Goal: Transaction & Acquisition: Purchase product/service

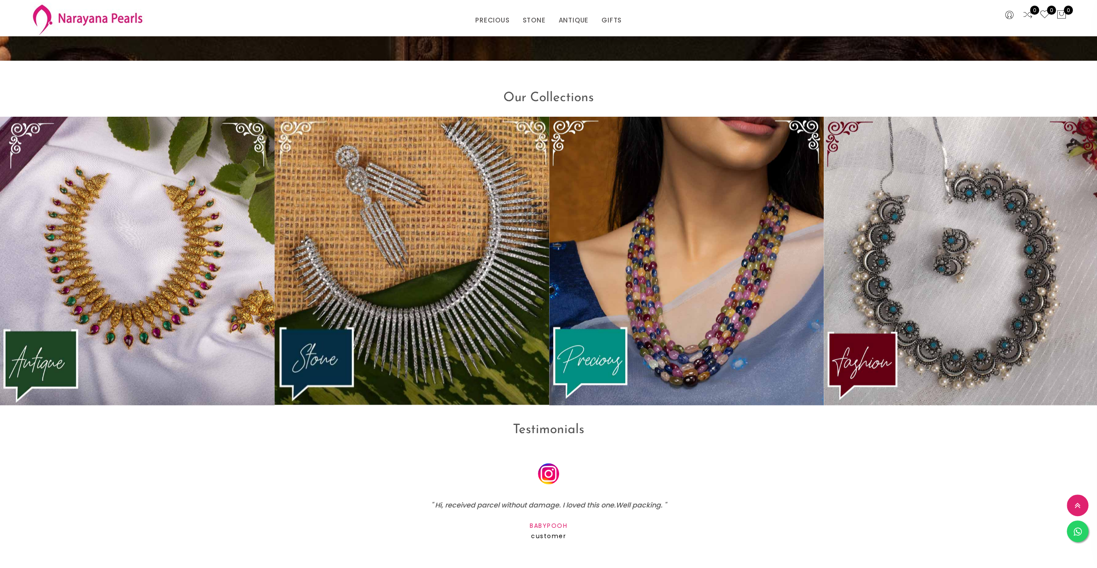
scroll to position [1531, 0]
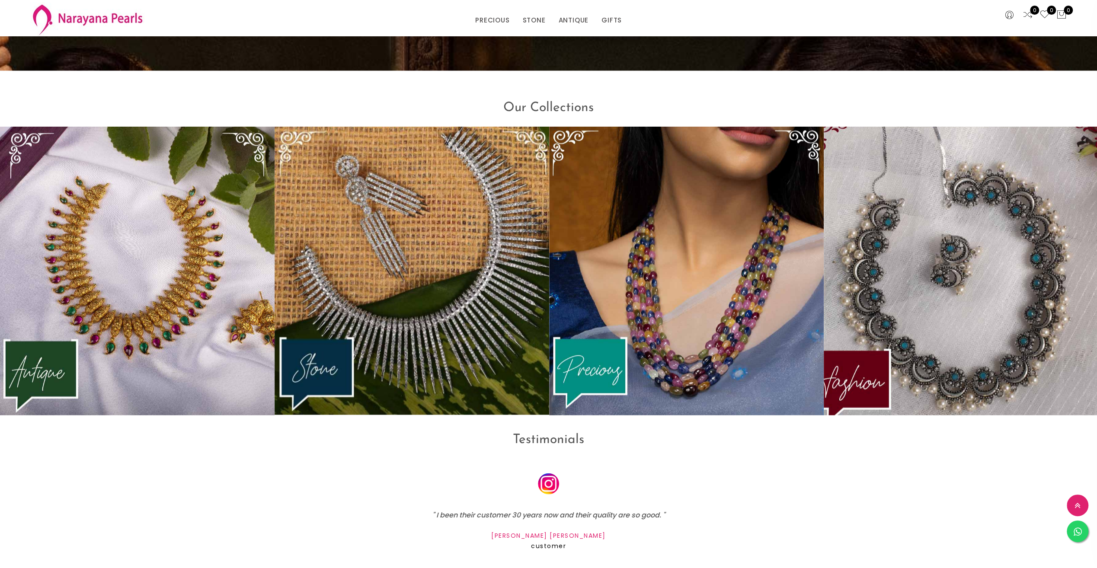
click at [952, 330] on img at bounding box center [961, 271] width 302 height 318
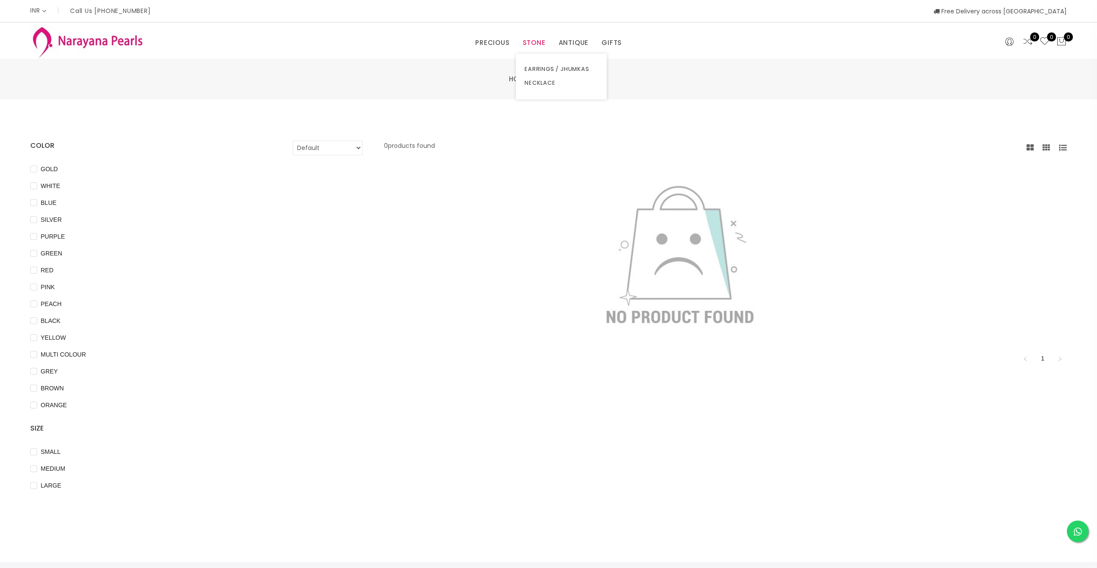
click at [537, 45] on link "STONE" at bounding box center [533, 42] width 23 height 13
click at [538, 67] on link "EARRINGS / JHUMKAS" at bounding box center [562, 69] width 74 height 14
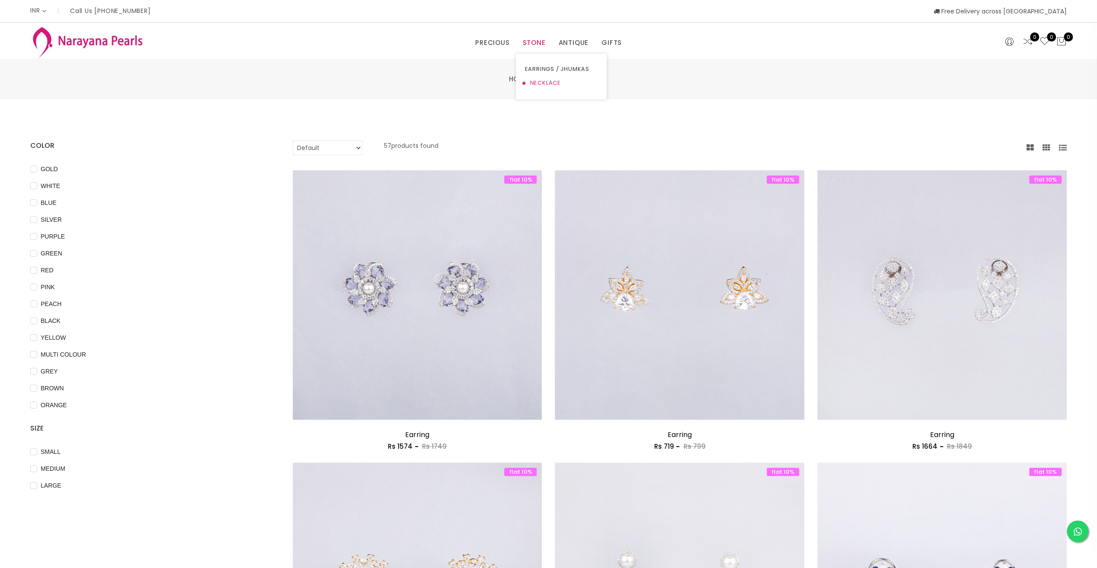
click at [535, 81] on link "NECKLACE" at bounding box center [562, 83] width 74 height 14
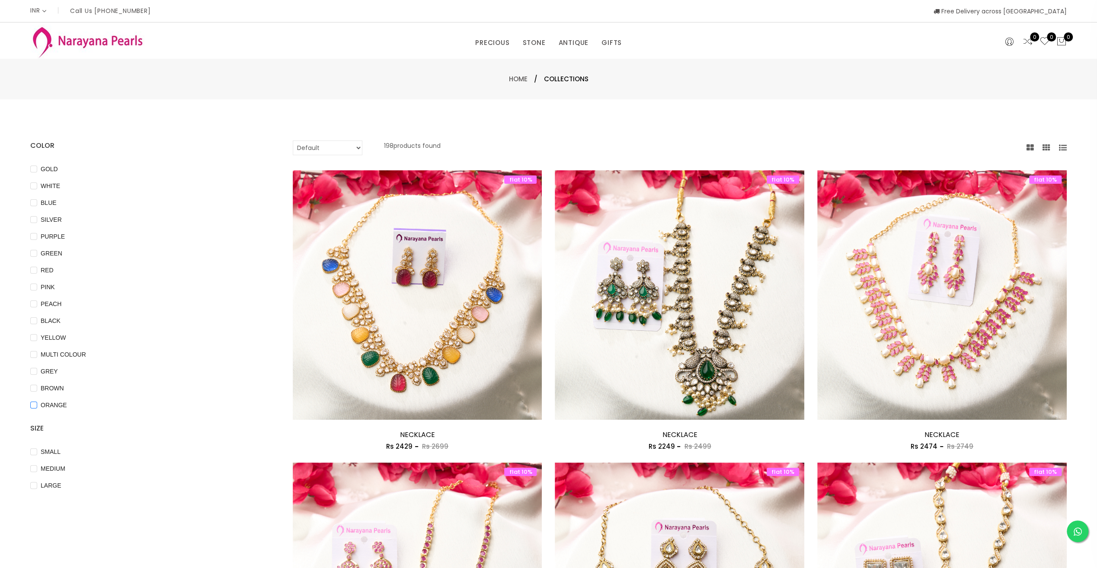
click at [55, 405] on span "ORANGE" at bounding box center [53, 405] width 33 height 10
click at [37, 405] on input "ORANGE" at bounding box center [33, 411] width 7 height 19
checkbox input "true"
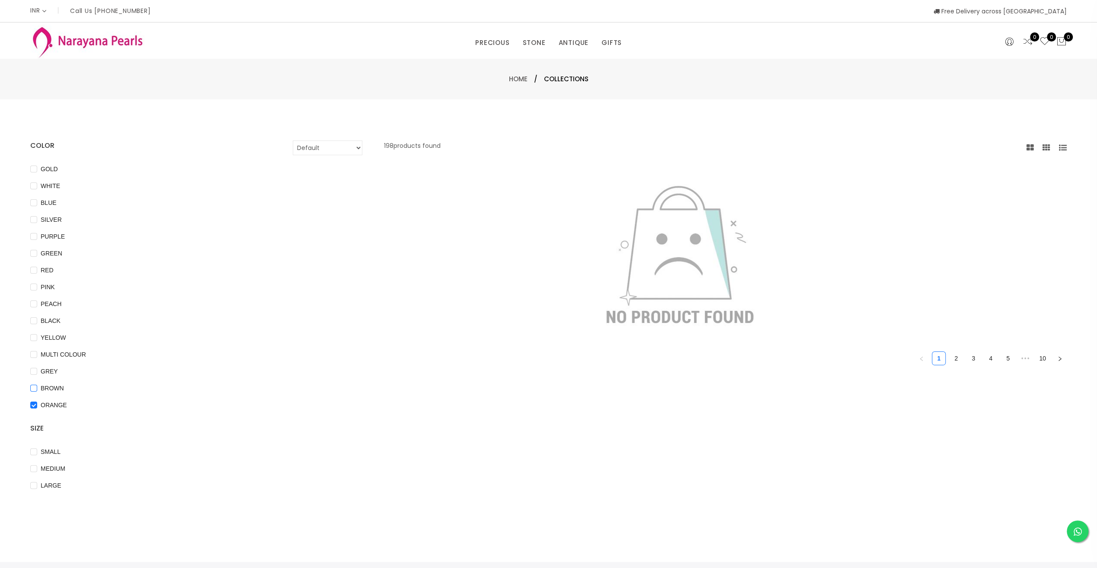
click at [51, 388] on span "BROWN" at bounding box center [52, 389] width 30 height 10
click at [37, 388] on input "BROWN" at bounding box center [33, 394] width 7 height 19
checkbox input "true"
click at [50, 319] on span "BLACK" at bounding box center [50, 321] width 27 height 10
click at [37, 319] on input "BLACK" at bounding box center [33, 326] width 7 height 19
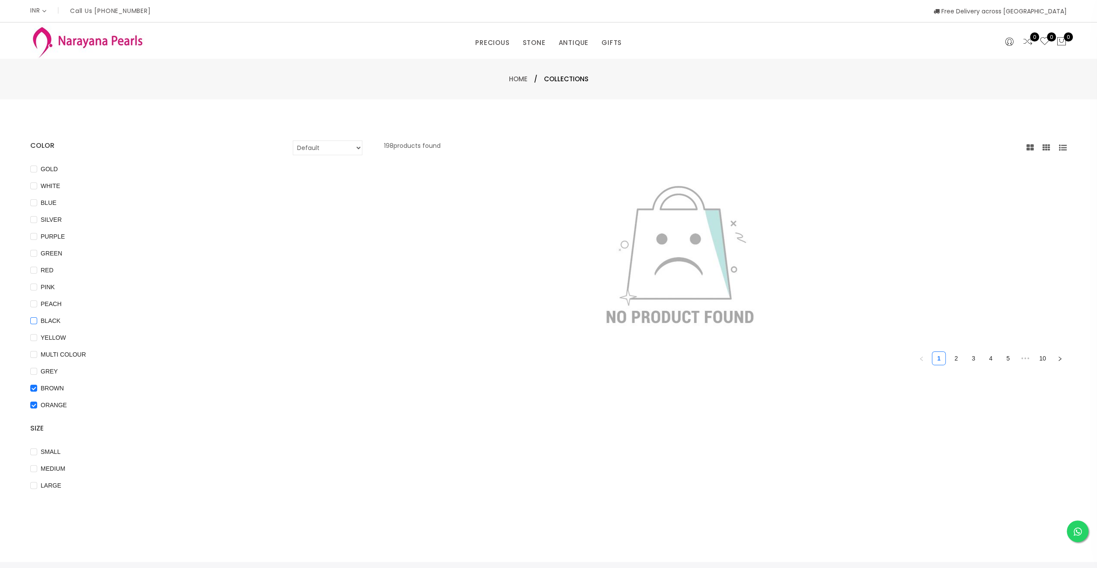
checkbox input "true"
click at [51, 168] on span "GOLD" at bounding box center [49, 169] width 24 height 10
click at [37, 168] on input "GOLD" at bounding box center [33, 175] width 7 height 19
checkbox input "true"
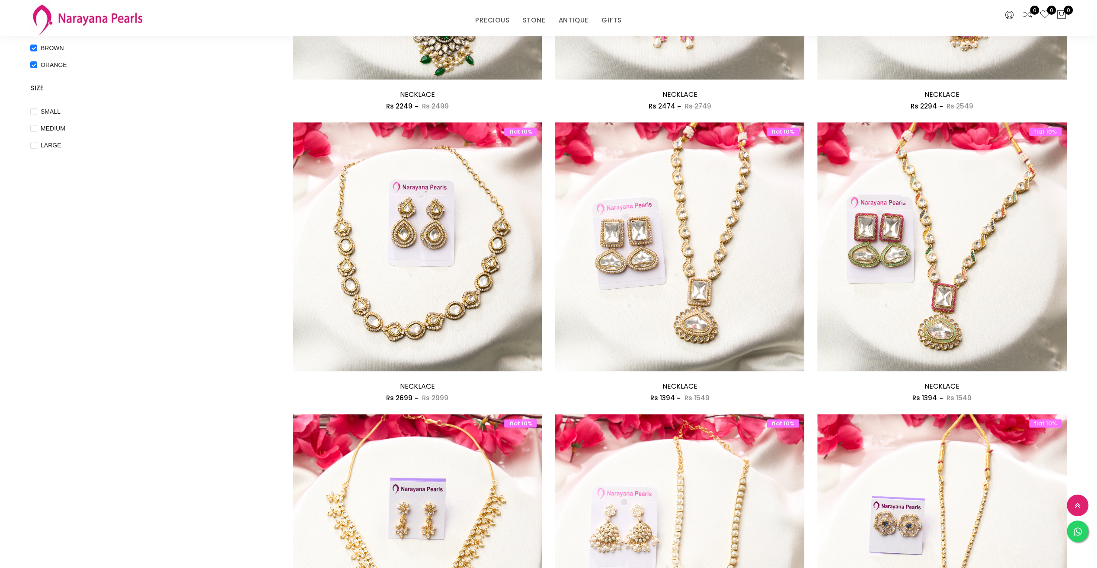
scroll to position [303, 0]
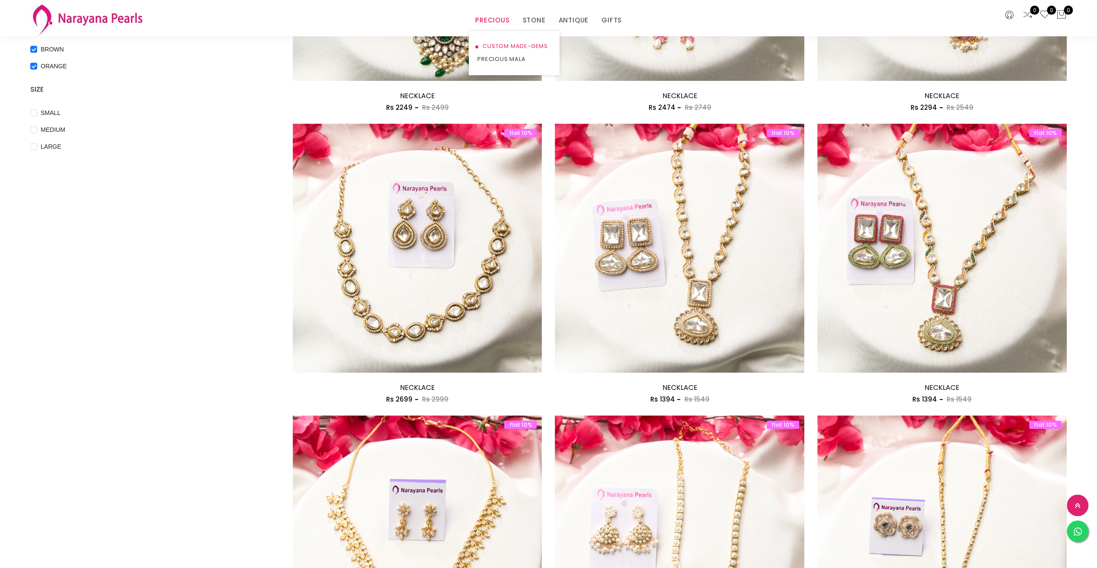
click at [496, 42] on link "CUSTOM MADE-GEMS" at bounding box center [514, 46] width 74 height 13
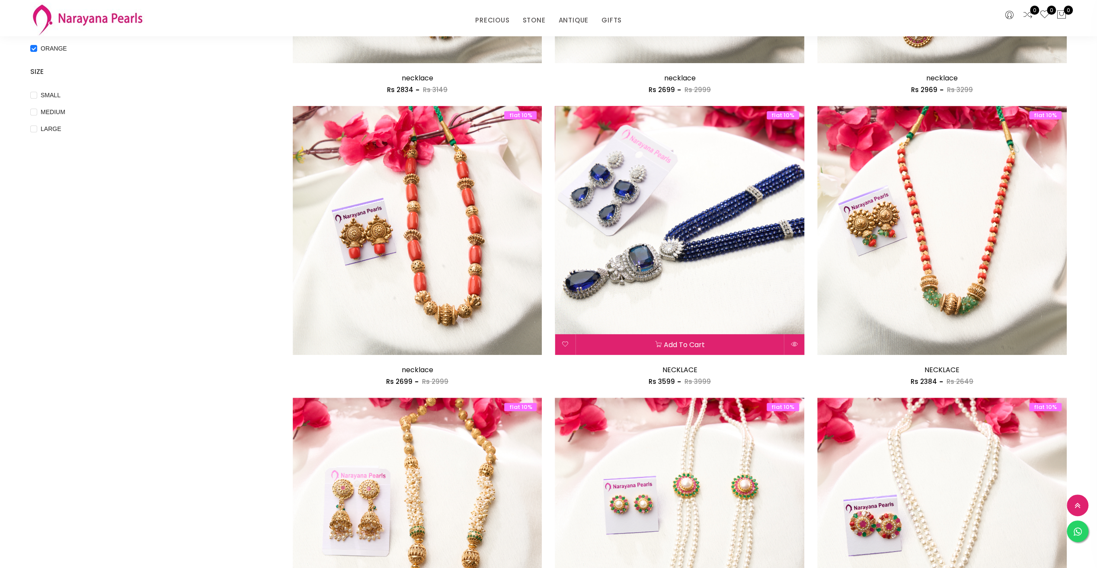
scroll to position [216, 0]
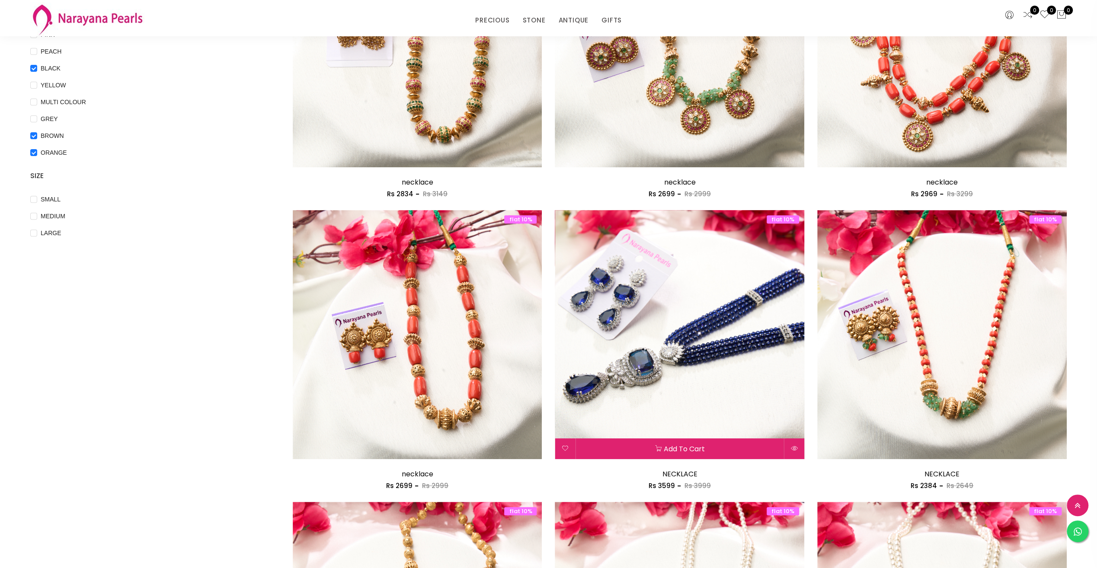
click at [638, 317] on img at bounding box center [680, 335] width 250 height 250
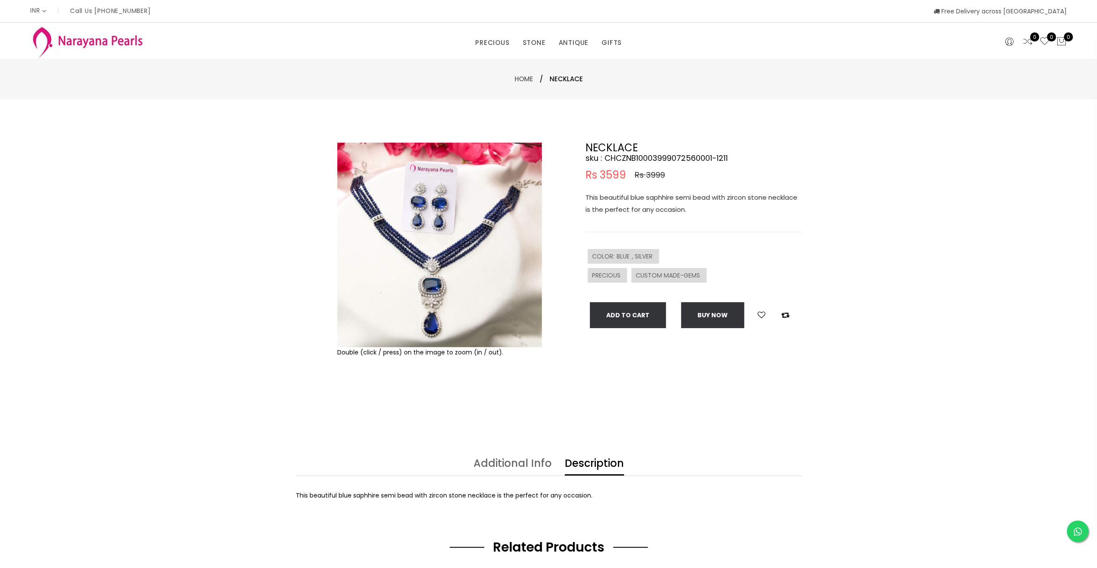
click at [422, 298] on img at bounding box center [439, 245] width 205 height 205
click at [436, 230] on img at bounding box center [439, 245] width 205 height 205
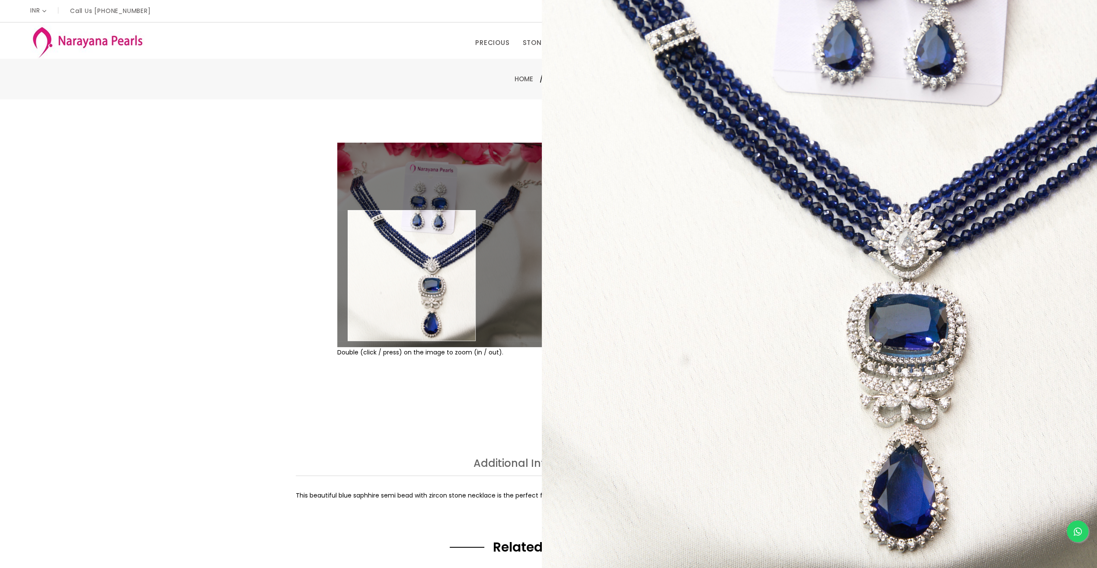
click at [412, 276] on img at bounding box center [439, 245] width 205 height 205
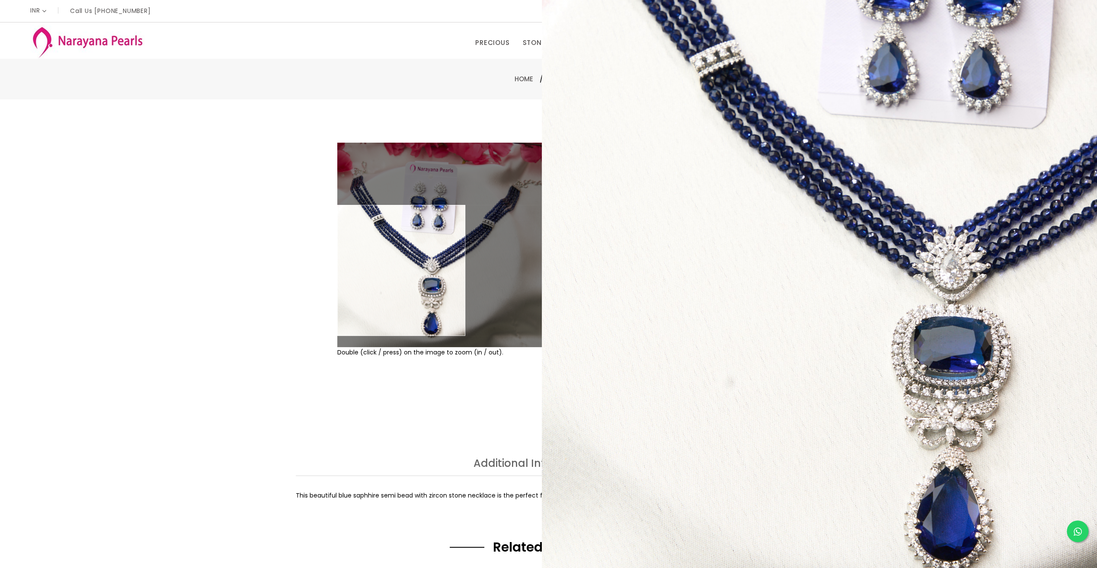
click at [193, 260] on div "Double (click / press) on the image to zoom (in / out). NECKLACE sku : CHCZNB10…" at bounding box center [548, 278] width 1097 height 359
click at [217, 383] on div "Double (click / press) on the image to zoom (in / out). NECKLACE sku : CHCZNB10…" at bounding box center [548, 278] width 1097 height 359
click at [216, 383] on div "Double (click / press) on the image to zoom (in / out). NECKLACE sku : CHCZNB10…" at bounding box center [548, 278] width 1097 height 359
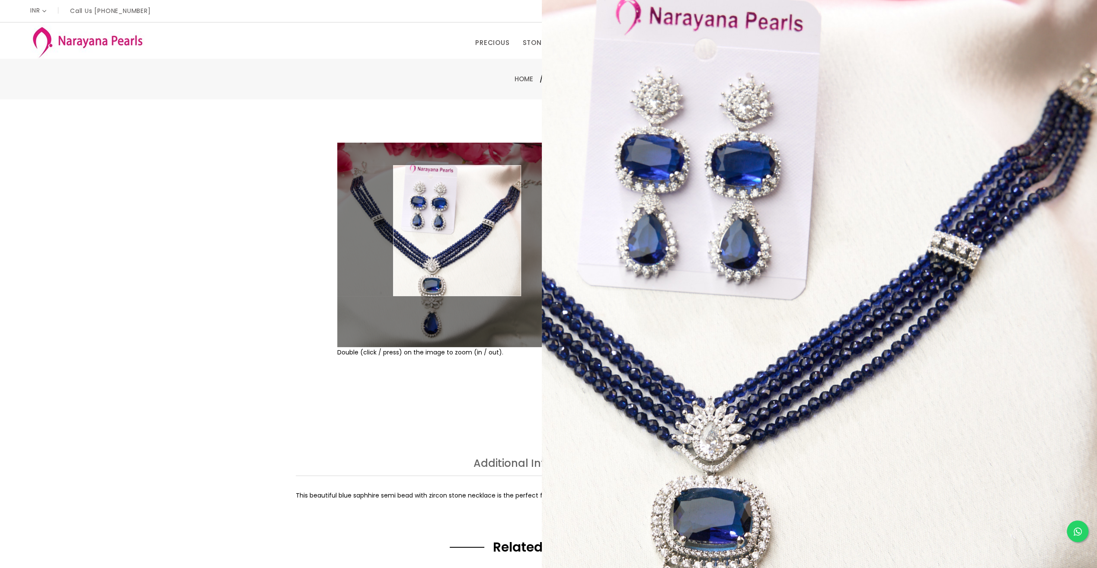
click at [310, 14] on div "INR CAD HKD GBP IDR INR JPY MYR USD MXN AUD Call Us [PHONE_NUMBER] Free Deliver…" at bounding box center [548, 11] width 1037 height 22
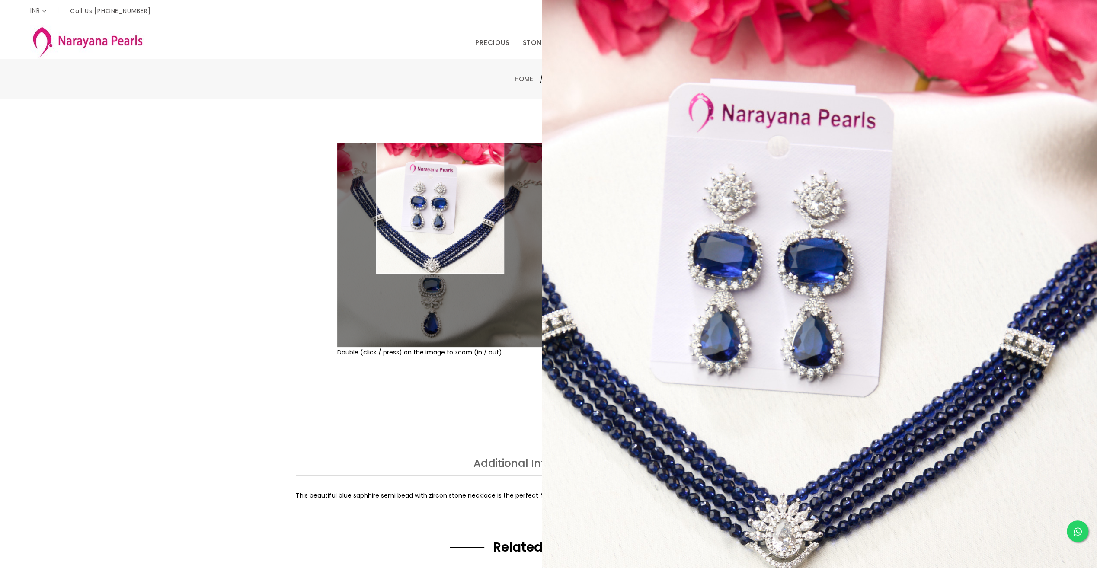
click at [440, 201] on img at bounding box center [439, 245] width 205 height 205
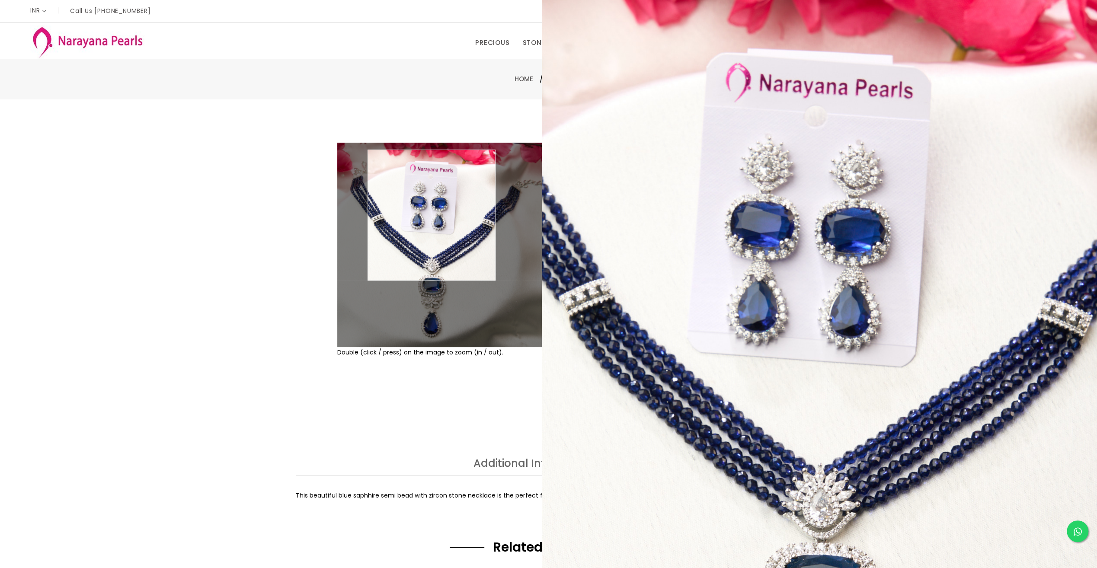
click at [432, 215] on img at bounding box center [439, 245] width 205 height 205
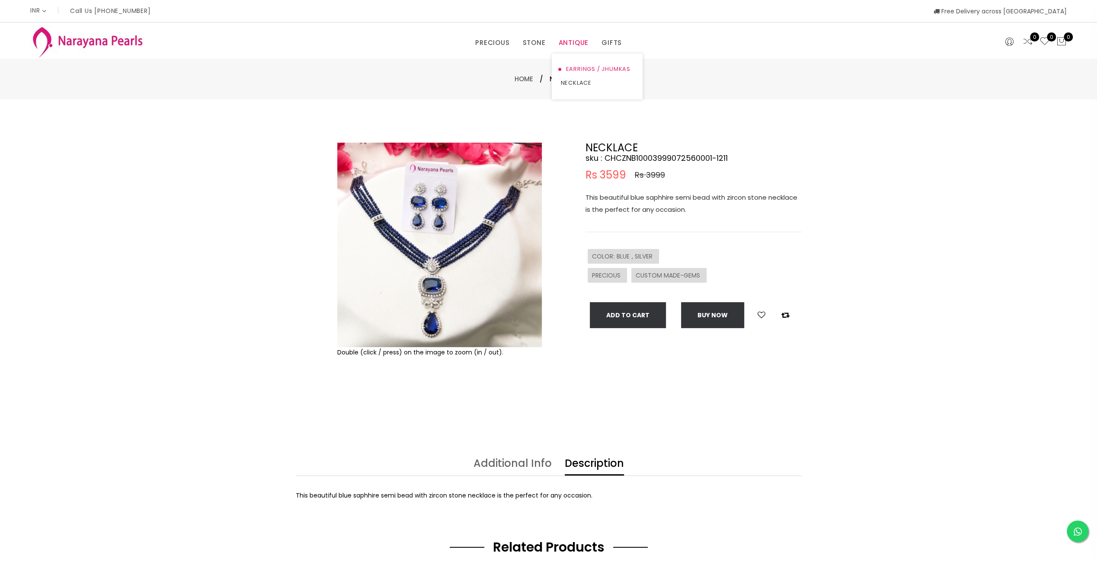
click at [577, 67] on link "EARRINGS / JHUMKAS" at bounding box center [597, 69] width 74 height 14
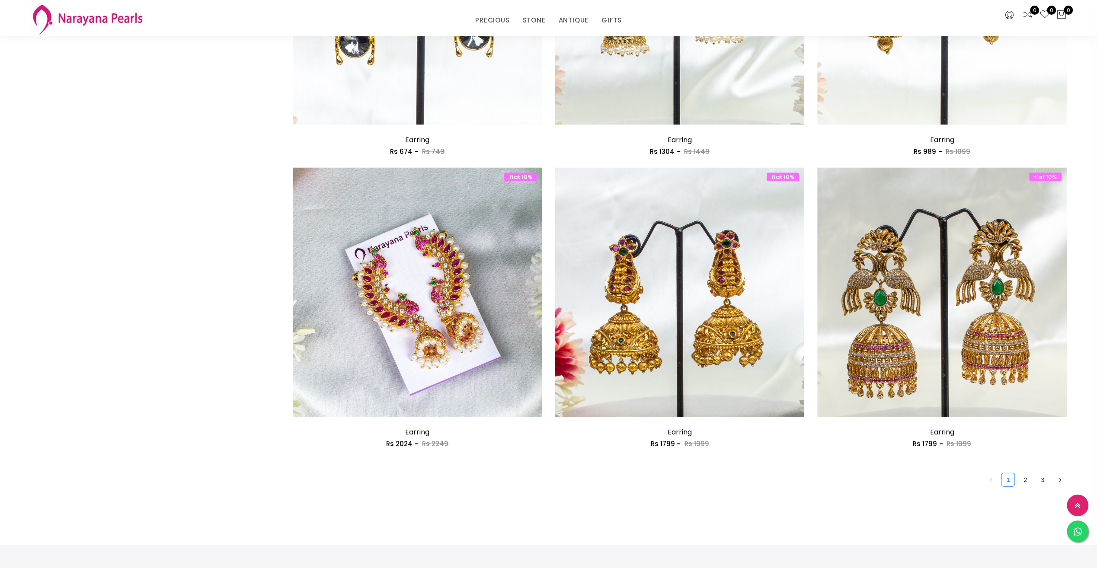
scroll to position [1730, 0]
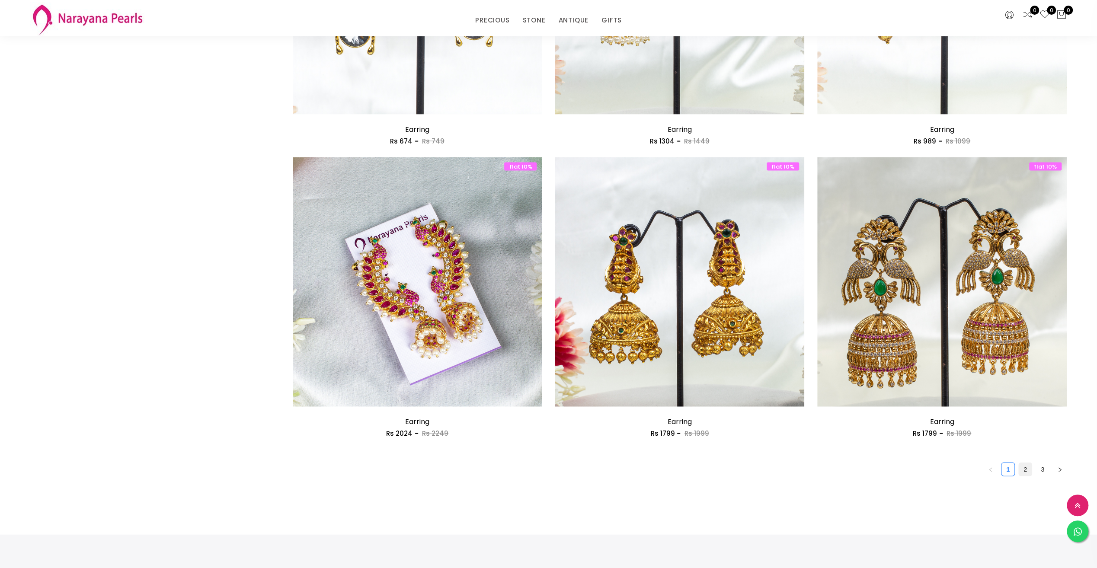
click at [1025, 471] on link "2" at bounding box center [1025, 469] width 13 height 13
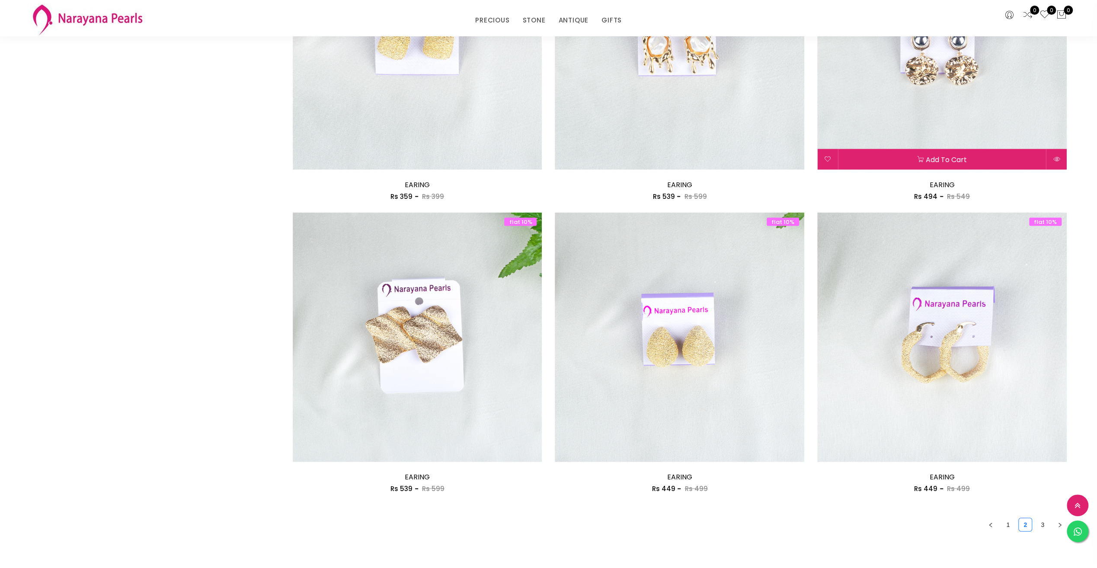
scroll to position [1643, 0]
